Goal: Task Accomplishment & Management: Complete application form

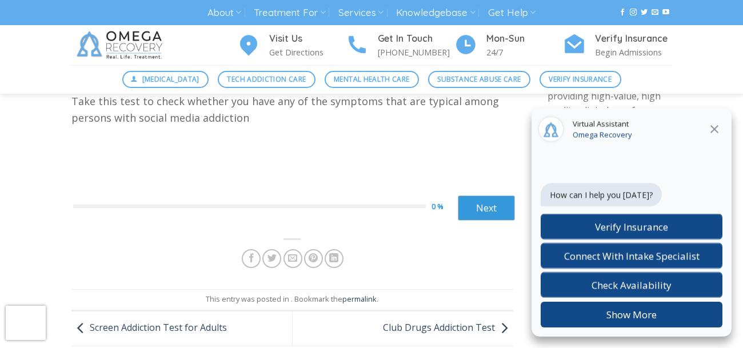
scroll to position [108, 0]
click at [463, 203] on link "Next" at bounding box center [486, 208] width 57 height 25
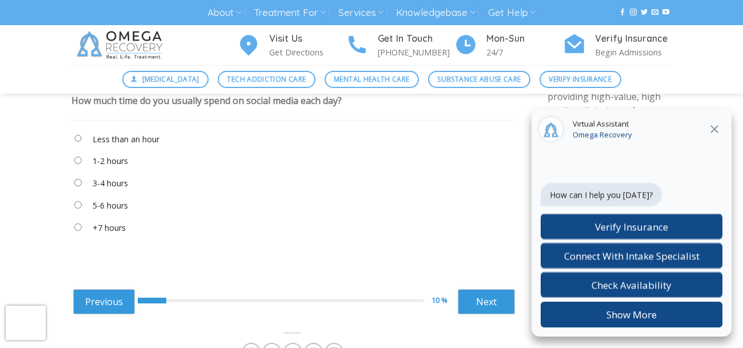
click at [121, 184] on label "3-4 hours" at bounding box center [110, 183] width 35 height 13
click at [119, 208] on label "5-6 hours" at bounding box center [110, 206] width 35 height 13
click at [109, 233] on label "+7 hours" at bounding box center [109, 228] width 33 height 13
click at [485, 293] on link "Next" at bounding box center [486, 301] width 57 height 25
click at [128, 230] on label "Around an hour" at bounding box center [122, 228] width 58 height 13
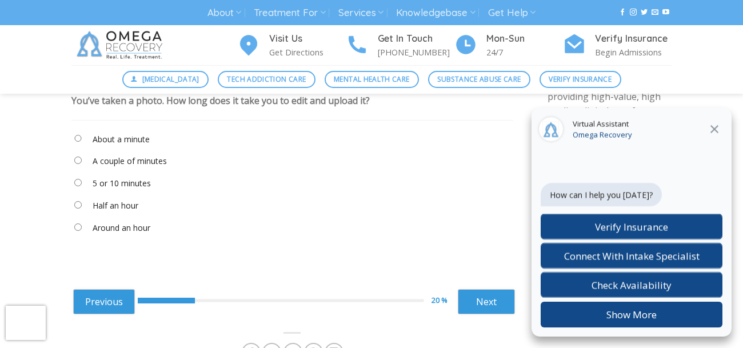
click at [122, 138] on label "About a minute" at bounding box center [121, 139] width 57 height 13
click at [493, 309] on link "Next" at bounding box center [486, 301] width 57 height 25
click at [114, 230] on label "Very rarely" at bounding box center [112, 228] width 39 height 13
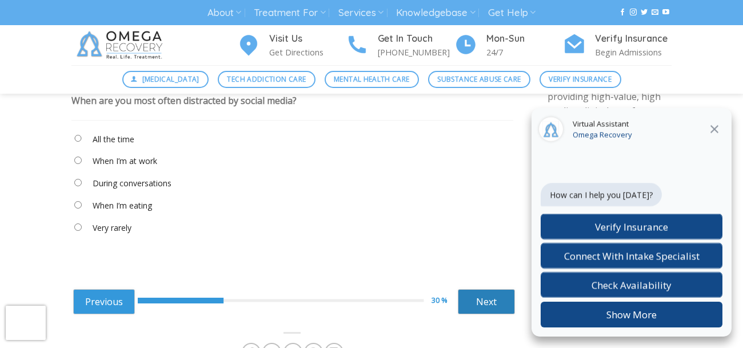
click at [475, 296] on link "Next" at bounding box center [486, 301] width 57 height 25
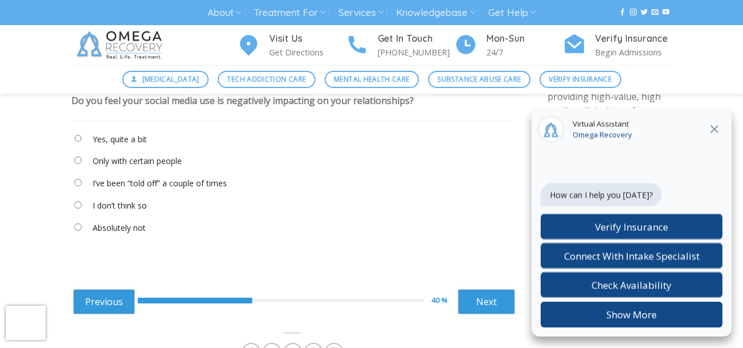
click at [170, 161] on label "Only with certain people" at bounding box center [137, 161] width 89 height 13
click at [127, 205] on label "I don’t think so" at bounding box center [120, 206] width 54 height 13
click at [472, 293] on link "Next" at bounding box center [486, 301] width 57 height 25
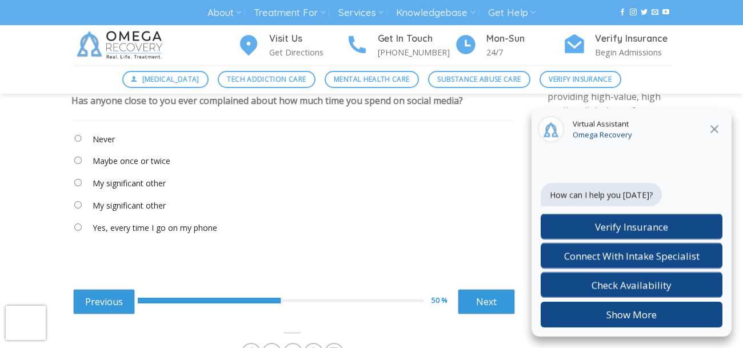
click at [106, 142] on label "Never" at bounding box center [104, 139] width 22 height 13
click at [493, 306] on link "Next" at bounding box center [486, 301] width 57 height 25
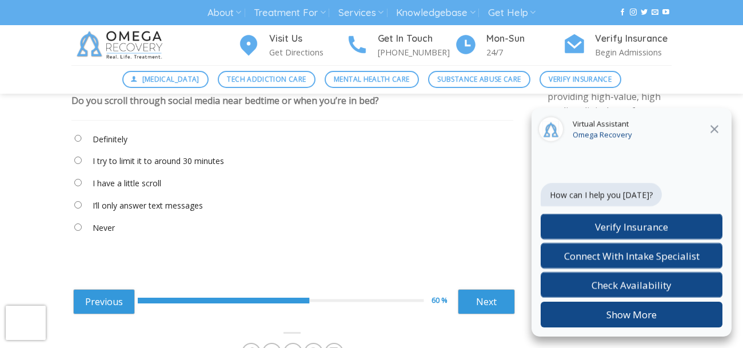
click at [132, 169] on "I try to limit it to around 30 minutes" at bounding box center [292, 163] width 442 height 19
click at [124, 160] on label "I try to limit it to around 30 minutes" at bounding box center [159, 161] width 132 height 13
click at [511, 301] on link "Next" at bounding box center [486, 301] width 57 height 25
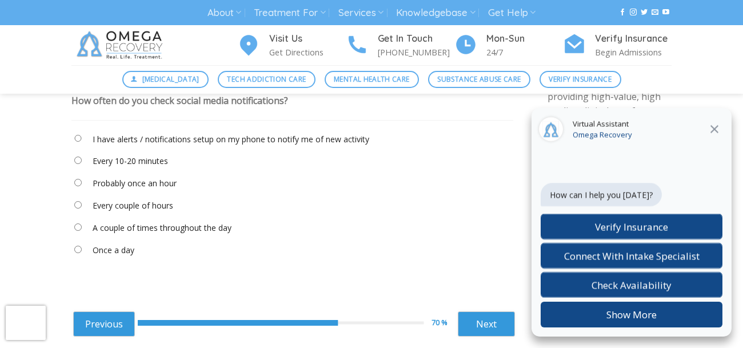
click at [131, 183] on label "Probably once an hour" at bounding box center [135, 183] width 84 height 13
click at [165, 231] on label "A couple of times throughout the day" at bounding box center [162, 228] width 139 height 13
click at [492, 319] on link "Next" at bounding box center [486, 324] width 57 height 25
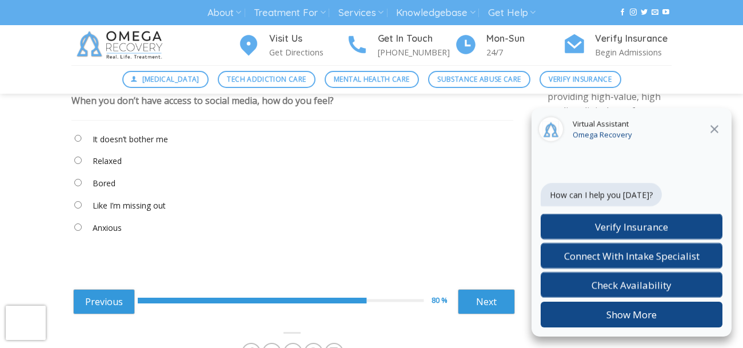
click at [120, 136] on label "It doesn’t bother me" at bounding box center [130, 139] width 75 height 13
click at [459, 301] on link "Next" at bounding box center [486, 301] width 57 height 25
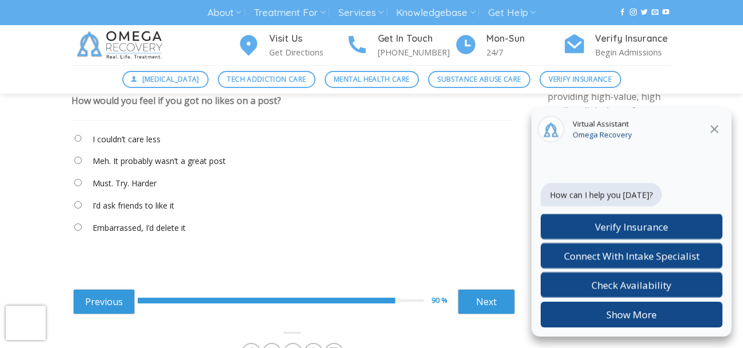
click at [152, 138] on label "I couldn’t care less" at bounding box center [127, 139] width 68 height 13
click at [499, 302] on link "Next" at bounding box center [486, 301] width 57 height 25
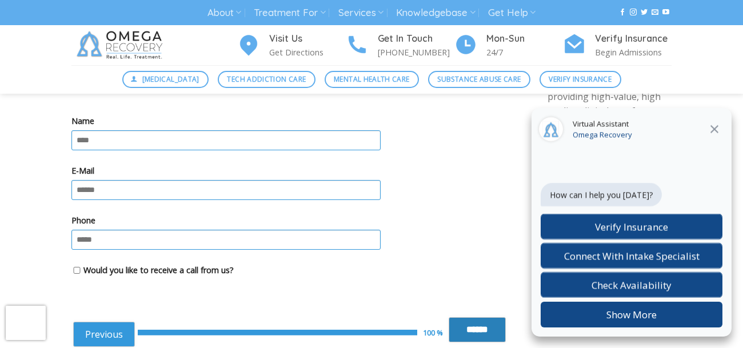
click at [471, 327] on input "******" at bounding box center [477, 329] width 57 height 25
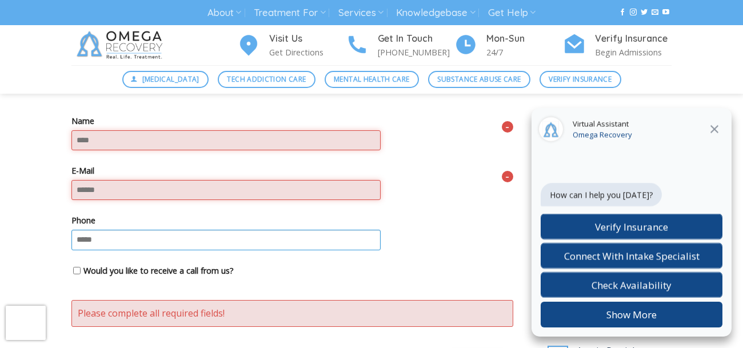
click at [451, 268] on div "Would you like to receive a call from us?" at bounding box center [292, 272] width 442 height 16
click at [246, 143] on input "Name" at bounding box center [225, 140] width 309 height 20
type input "****"
click at [85, 221] on label "Phone" at bounding box center [292, 220] width 442 height 13
click at [85, 230] on input "Phone" at bounding box center [225, 240] width 309 height 20
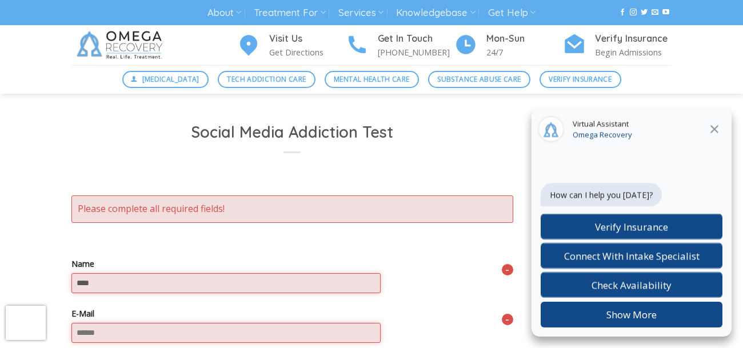
scroll to position [0, 0]
